Goal: Use online tool/utility: Utilize a website feature to perform a specific function

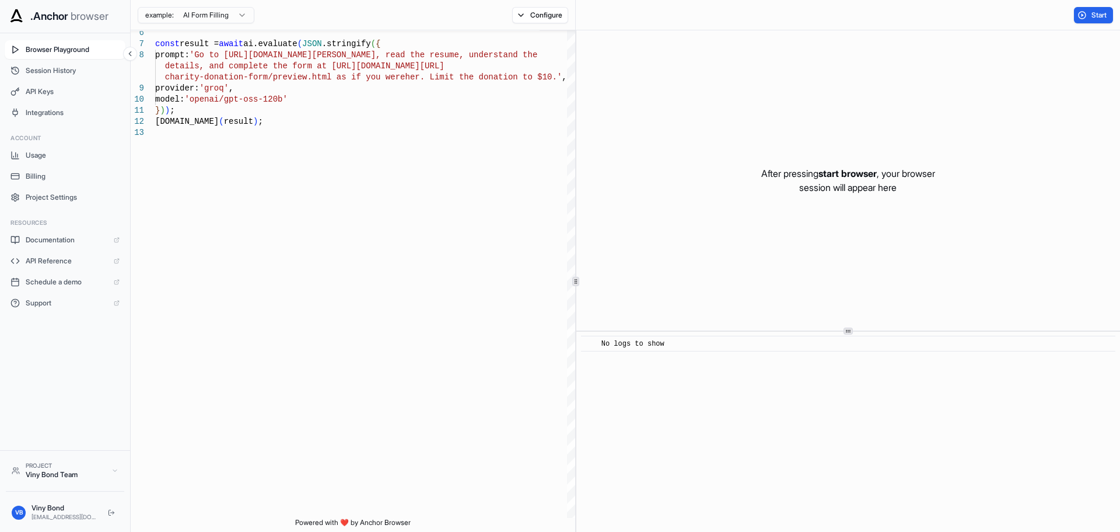
click at [243, 17] on html ".Anchor browser Browser Playground Session History API Keys Integrations Accoun…" at bounding box center [560, 266] width 1120 height 532
click at [322, 138] on html ".Anchor browser Browser Playground Session History API Keys Integrations Accoun…" at bounding box center [560, 266] width 1120 height 532
click at [1099, 20] on button "Start" at bounding box center [1093, 15] width 39 height 16
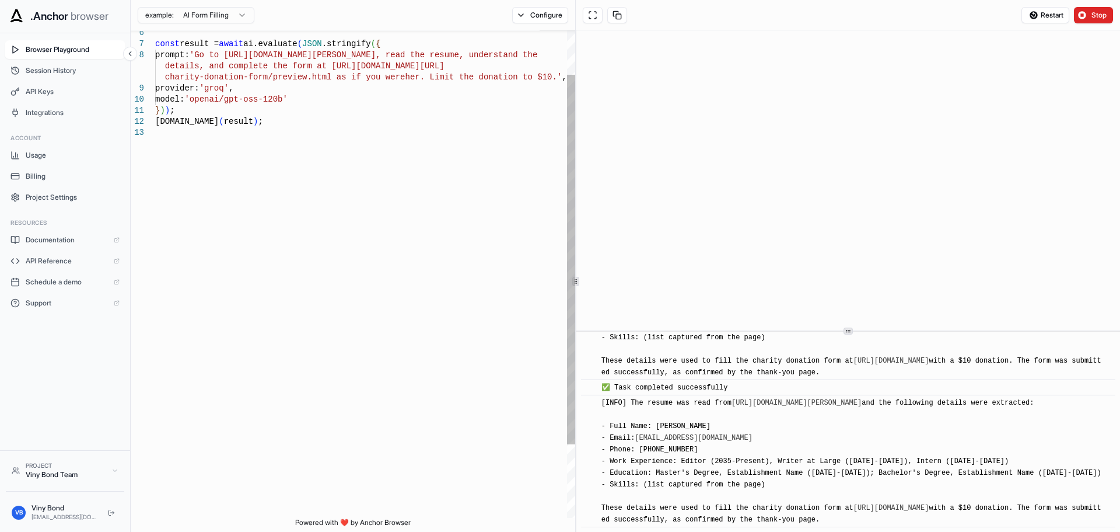
scroll to position [979, 0]
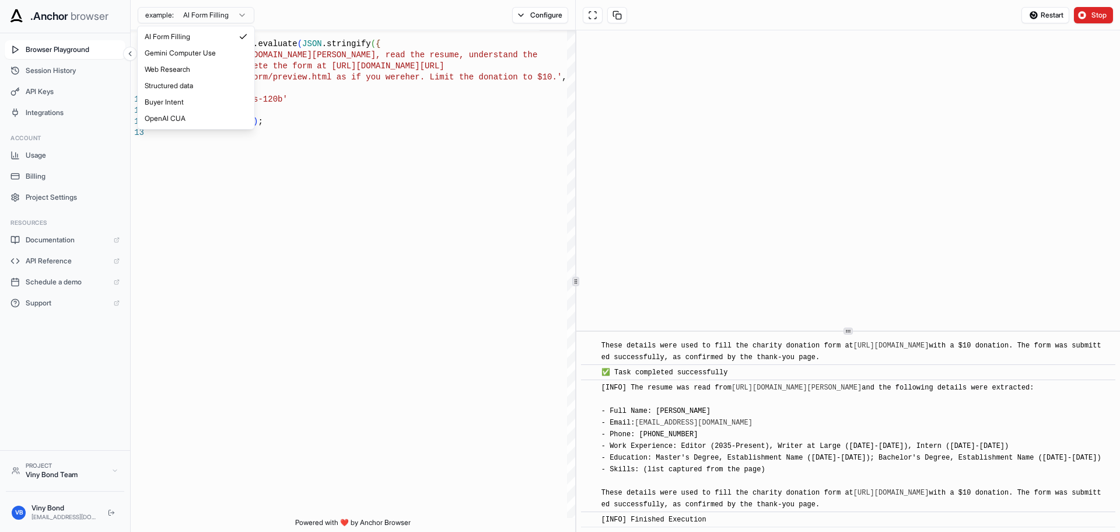
click at [243, 17] on html ".Anchor browser Browser Playground Session History API Keys Integrations Accoun…" at bounding box center [560, 266] width 1120 height 532
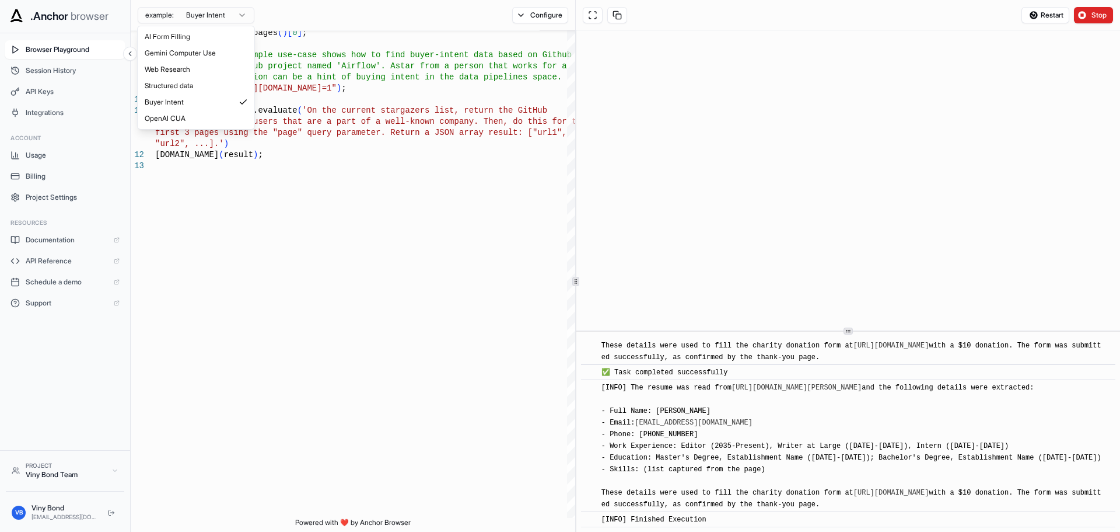
click at [239, 15] on html ".Anchor browser Browser Playground Session History API Keys Integrations Accoun…" at bounding box center [560, 266] width 1120 height 532
type textarea "**********"
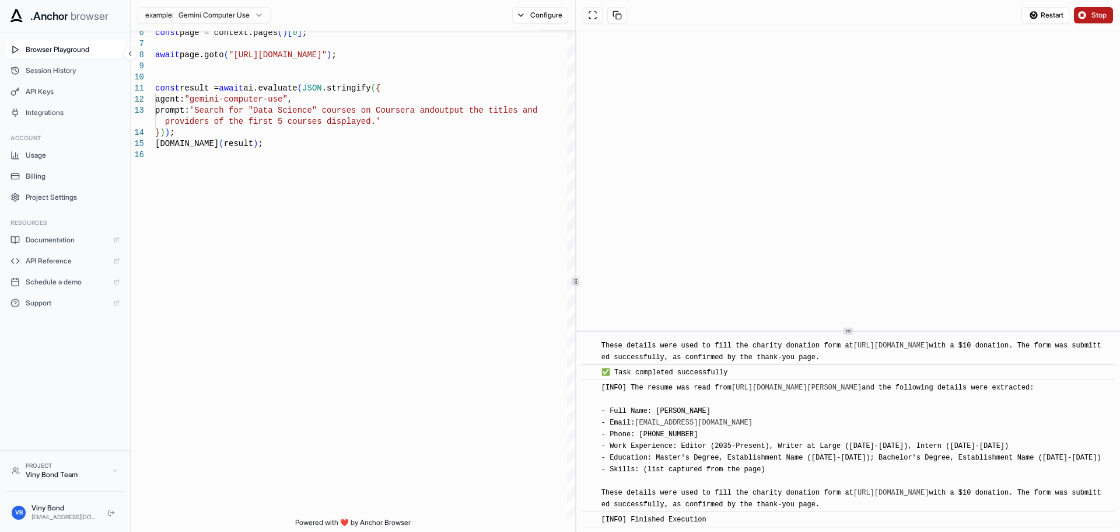
click at [1090, 13] on button "Stop" at bounding box center [1093, 15] width 39 height 16
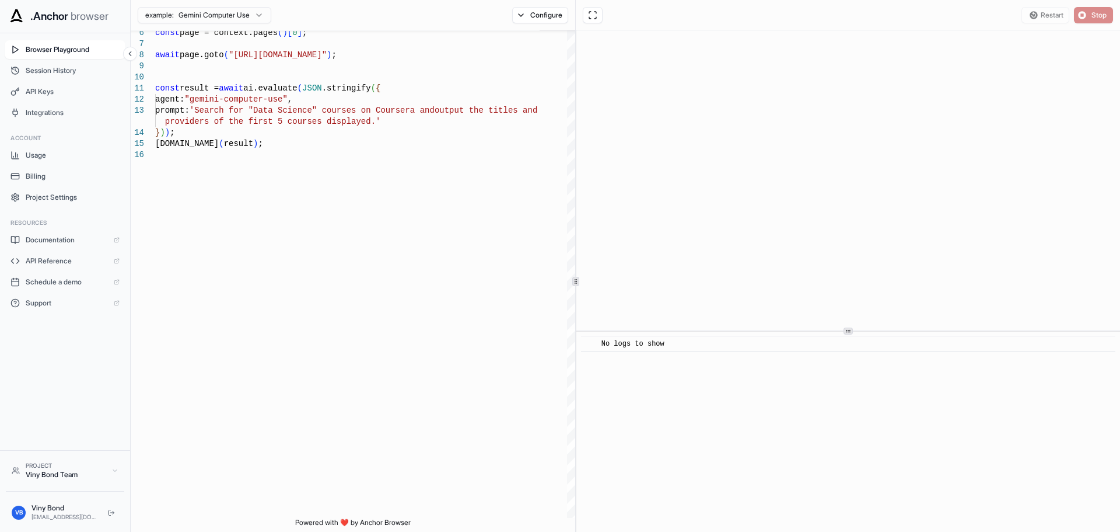
scroll to position [0, 0]
click at [55, 279] on span "Schedule a demo" at bounding box center [67, 281] width 82 height 9
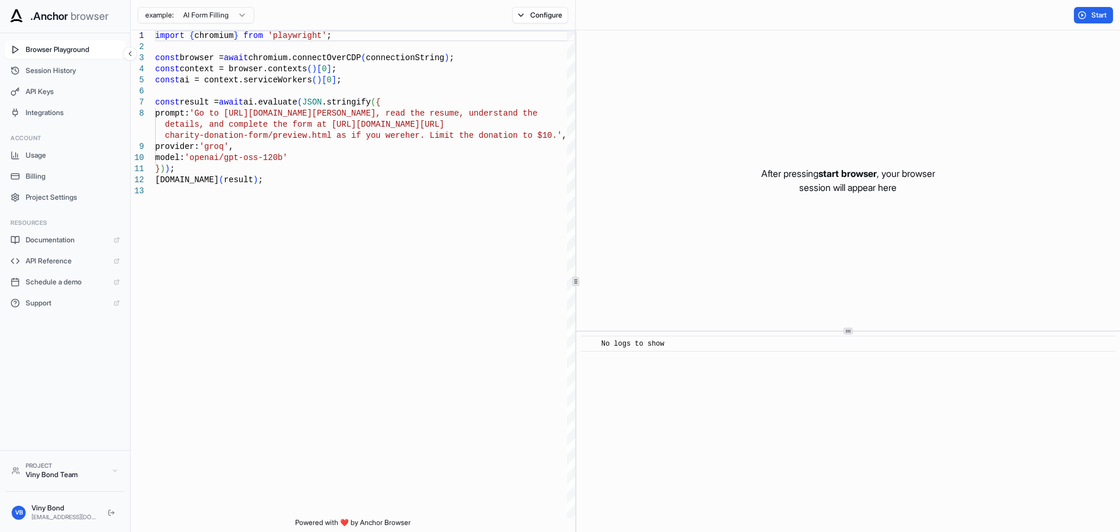
click at [236, 15] on html ".Anchor browser Browser Playground Session History API Keys Integrations Accoun…" at bounding box center [560, 266] width 1120 height 532
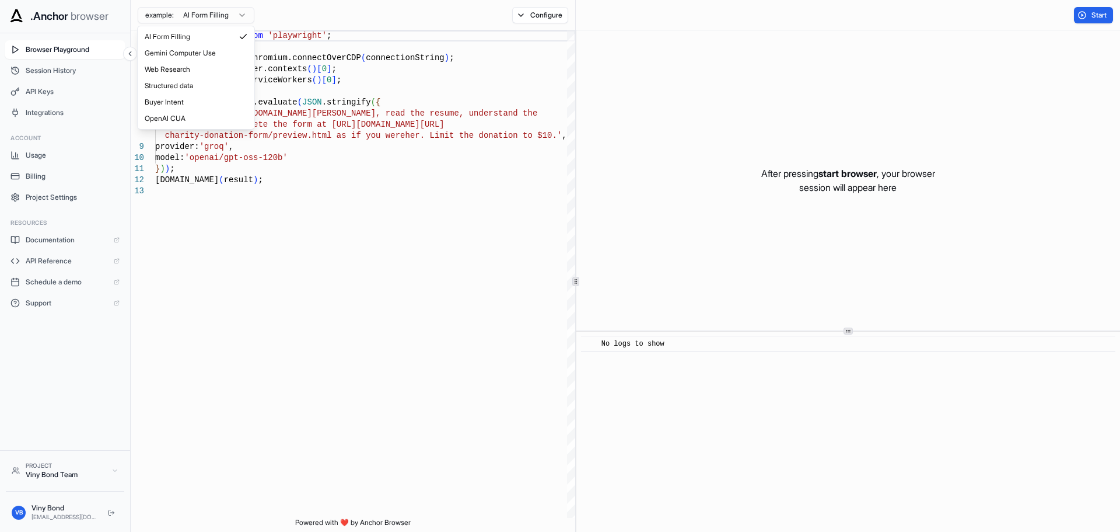
click at [251, 256] on html ".Anchor browser Browser Playground Session History API Keys Integrations Accoun…" at bounding box center [560, 266] width 1120 height 532
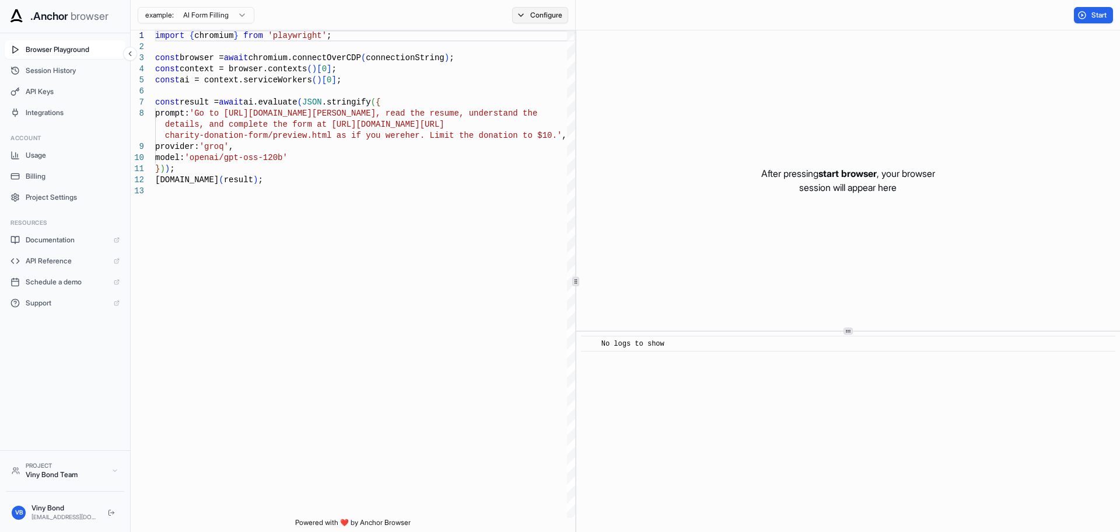
click at [519, 16] on button "Configure" at bounding box center [540, 15] width 57 height 16
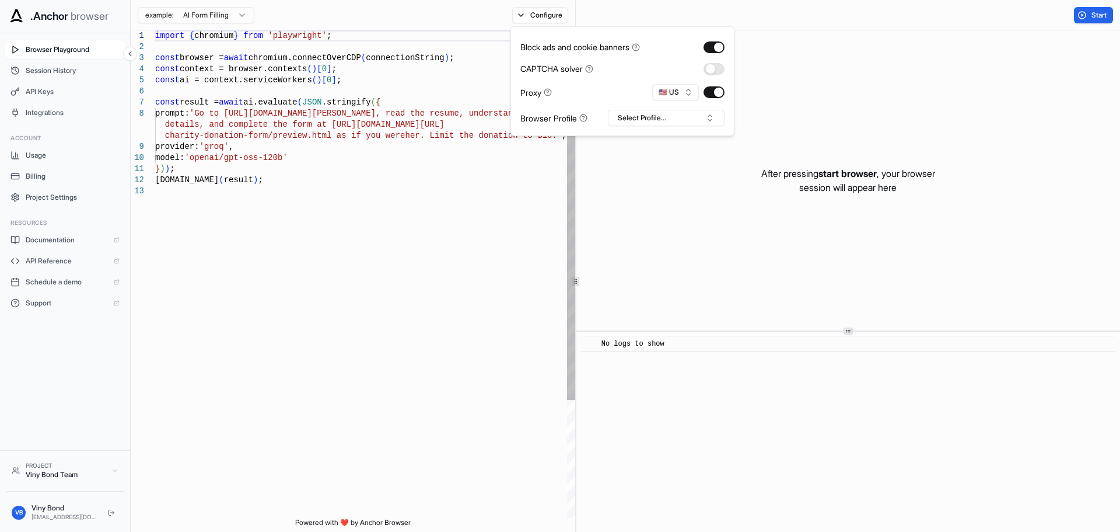
type textarea "**********"
click at [319, 216] on div "import { chromium } from 'playwright' ; const browser = await chromium.connectO…" at bounding box center [365, 351] width 420 height 642
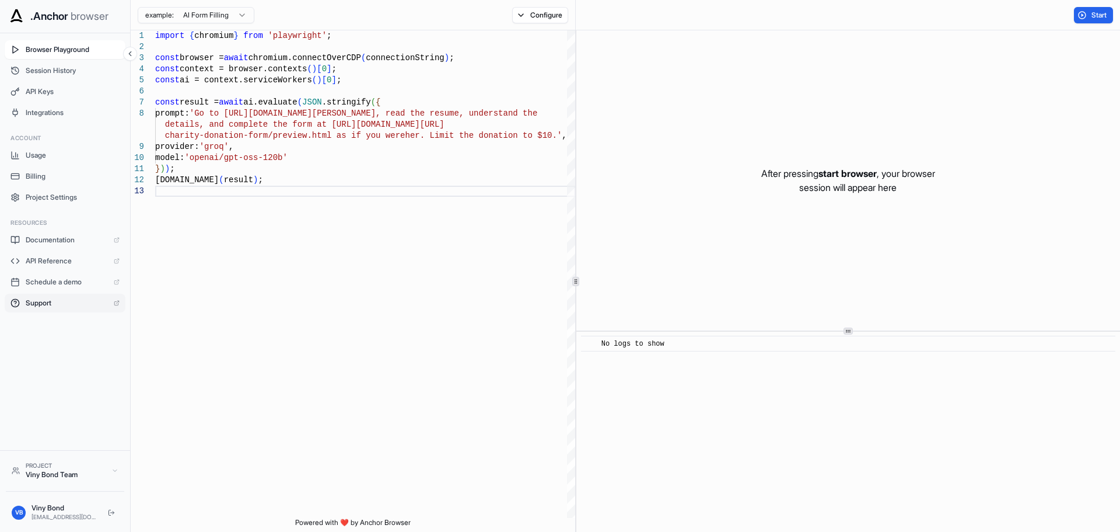
click at [44, 306] on span "Support" at bounding box center [67, 302] width 82 height 9
click at [55, 240] on span "Documentation" at bounding box center [67, 239] width 82 height 9
